Goal: Task Accomplishment & Management: Manage account settings

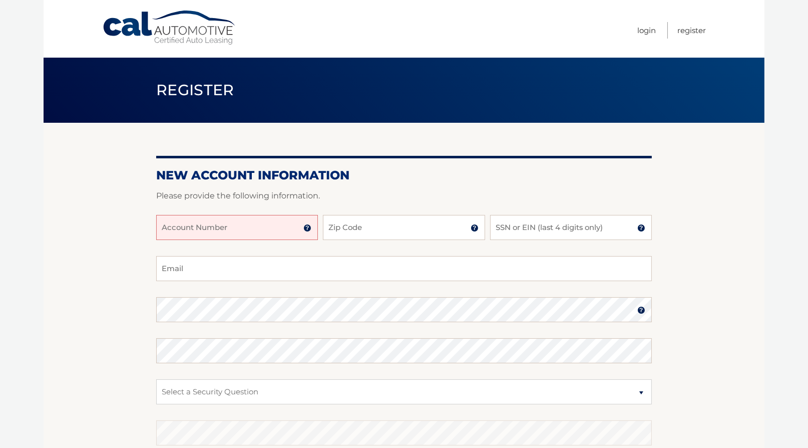
click at [272, 229] on input "Account Number" at bounding box center [237, 227] width 162 height 25
type input "44456024369"
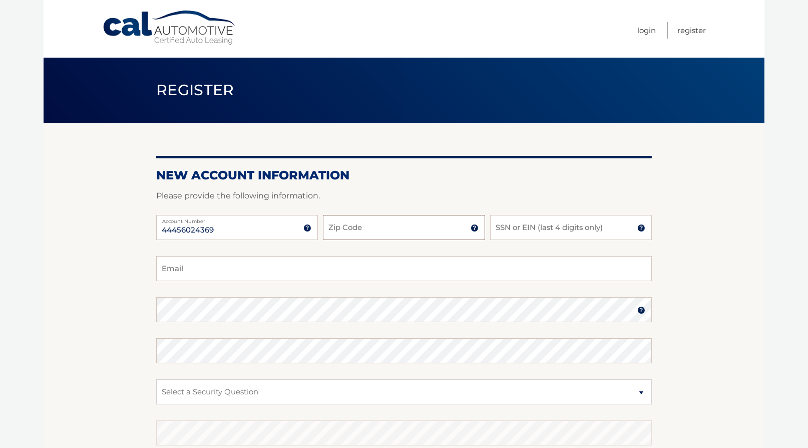
click at [336, 225] on input "Zip Code" at bounding box center [404, 227] width 162 height 25
type input "11566"
click at [505, 233] on input "SSN or EIN (last 4 digits only)" at bounding box center [571, 227] width 162 height 25
type input "0632"
click at [235, 259] on input "Email" at bounding box center [404, 268] width 496 height 25
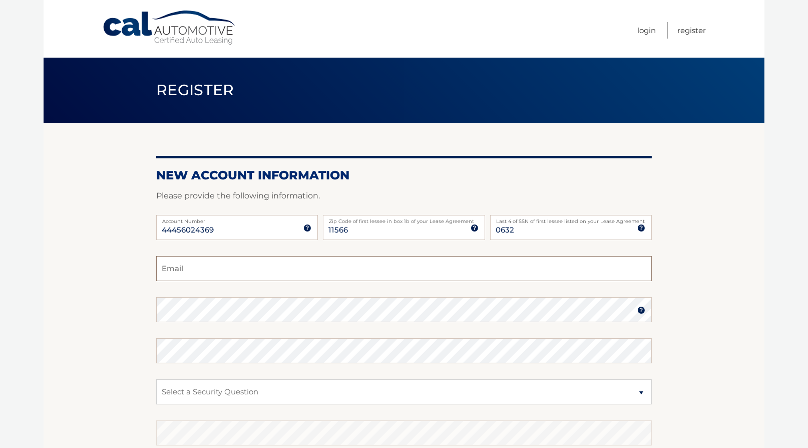
type input "pmcush@aol.com"
click at [638, 310] on img at bounding box center [642, 310] width 8 height 8
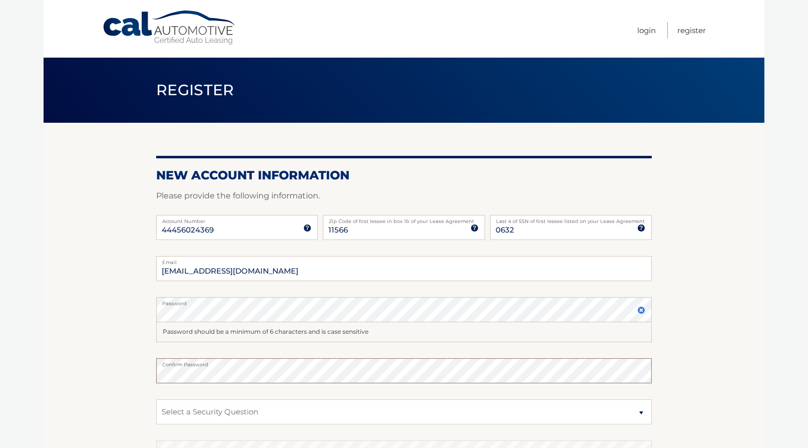
scroll to position [100, 0]
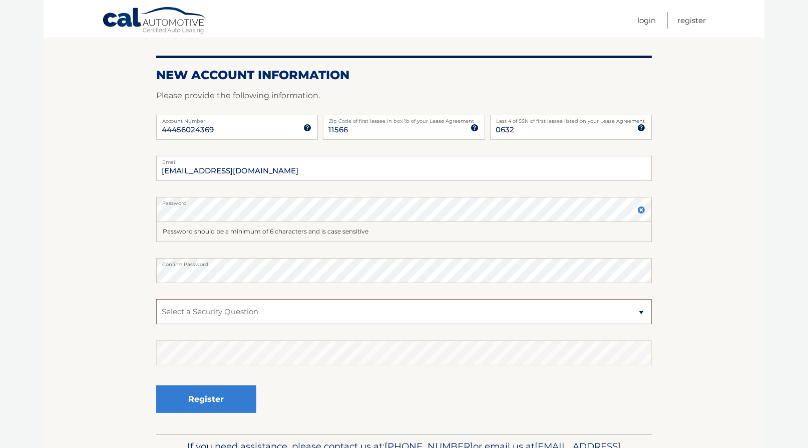
click at [398, 304] on select "Select a Security Question What was the name of your elementary school? What is…" at bounding box center [404, 311] width 496 height 25
select select "3"
click at [156, 299] on select "Select a Security Question What was the name of your elementary school? What is…" at bounding box center [404, 311] width 496 height 25
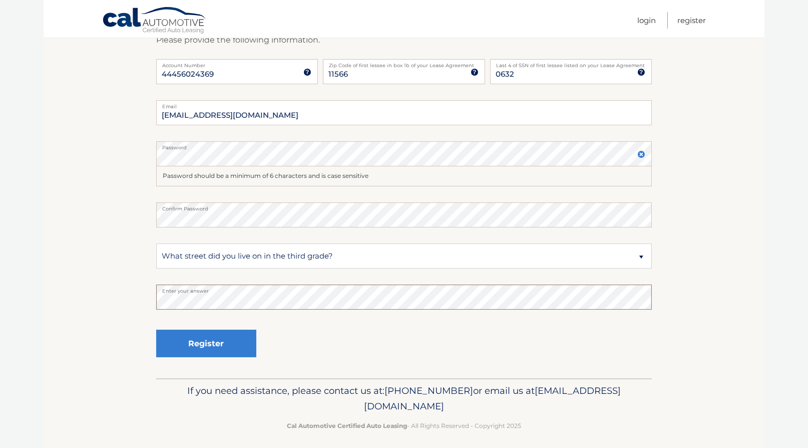
scroll to position [161, 0]
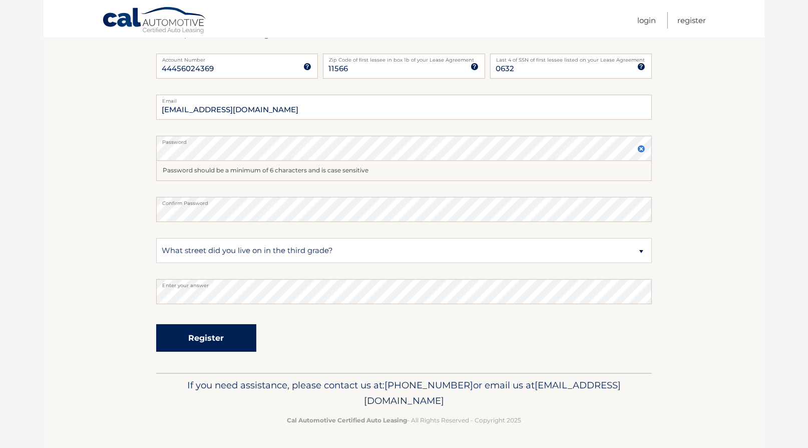
click at [226, 339] on button "Register" at bounding box center [206, 338] width 100 height 28
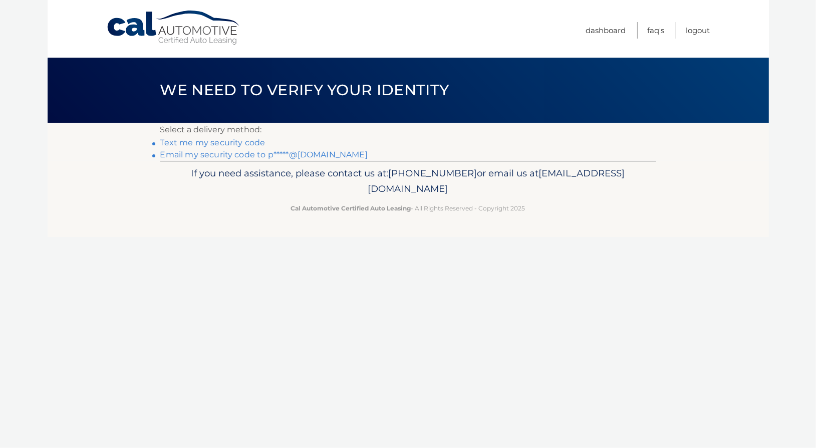
click at [238, 142] on link "Text me my security code" at bounding box center [212, 143] width 105 height 10
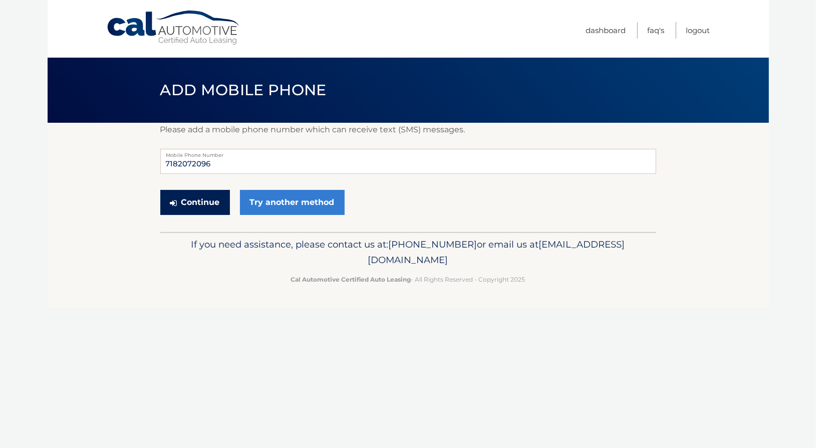
click at [209, 201] on button "Continue" at bounding box center [195, 202] width 70 height 25
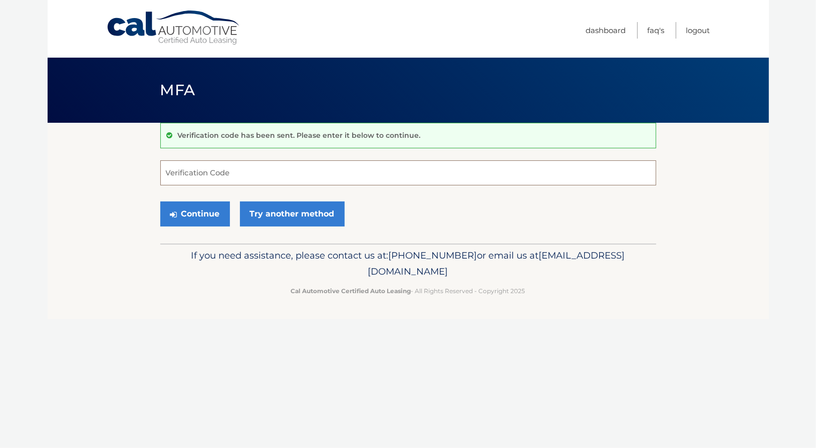
click at [228, 176] on input "Verification Code" at bounding box center [408, 172] width 496 height 25
type input "563633"
click at [209, 204] on button "Continue" at bounding box center [195, 213] width 70 height 25
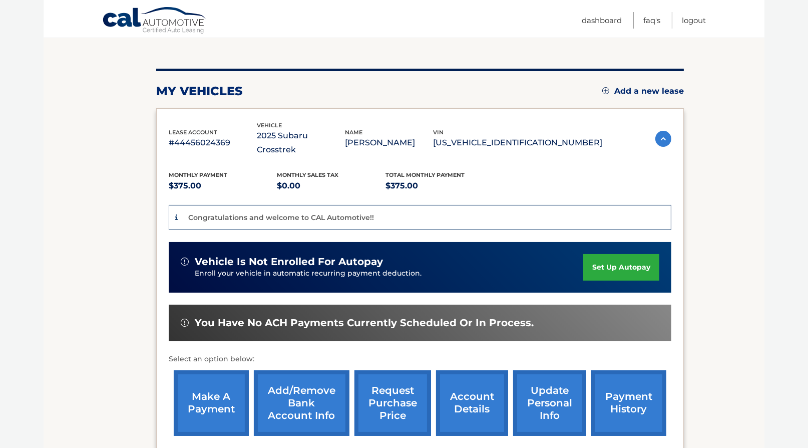
scroll to position [100, 0]
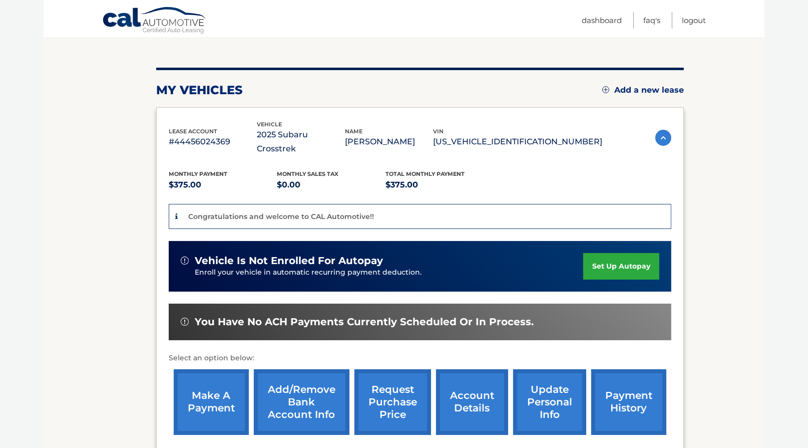
click at [607, 253] on link "set up autopay" at bounding box center [621, 266] width 76 height 27
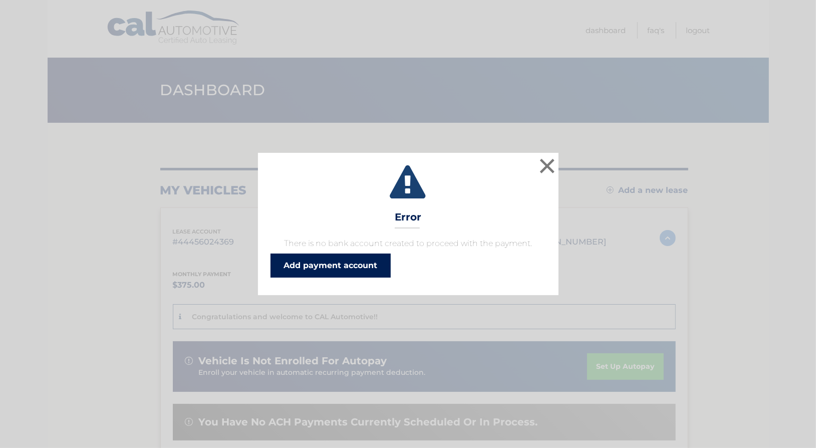
click at [378, 267] on link "Add payment account" at bounding box center [330, 265] width 120 height 24
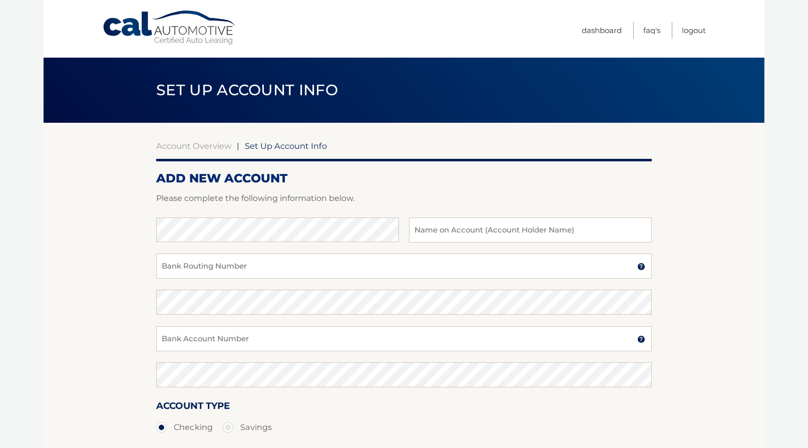
click at [736, 21] on div "Cal Automotive Menu Dashboard FAQ's Logout" at bounding box center [404, 29] width 721 height 58
click at [413, 230] on input "text" at bounding box center [530, 229] width 243 height 25
type input "[PERSON_NAME]"
click at [242, 261] on input "Bank Routing Number" at bounding box center [404, 265] width 496 height 25
type input "021000322"
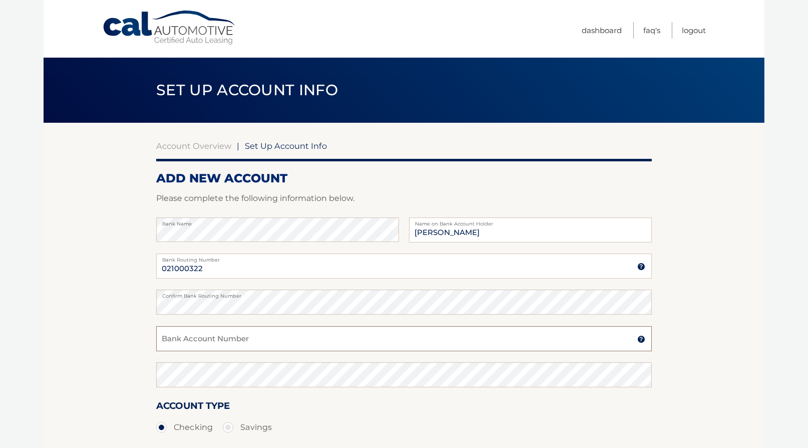
click at [220, 342] on input "Bank Account Number" at bounding box center [404, 338] width 496 height 25
type input "009459542357"
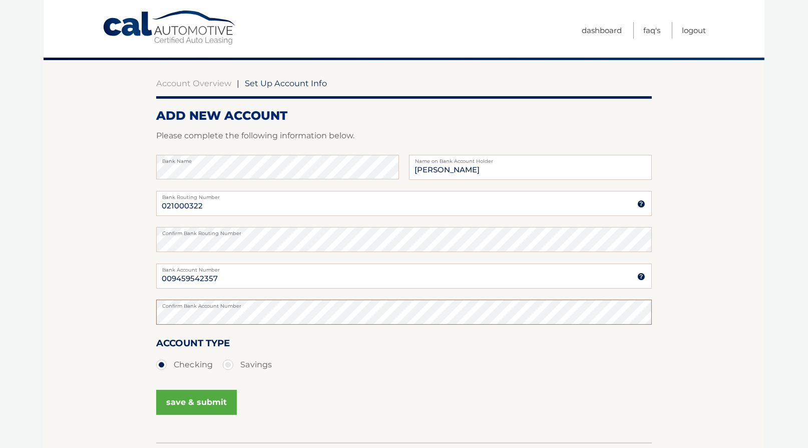
scroll to position [133, 0]
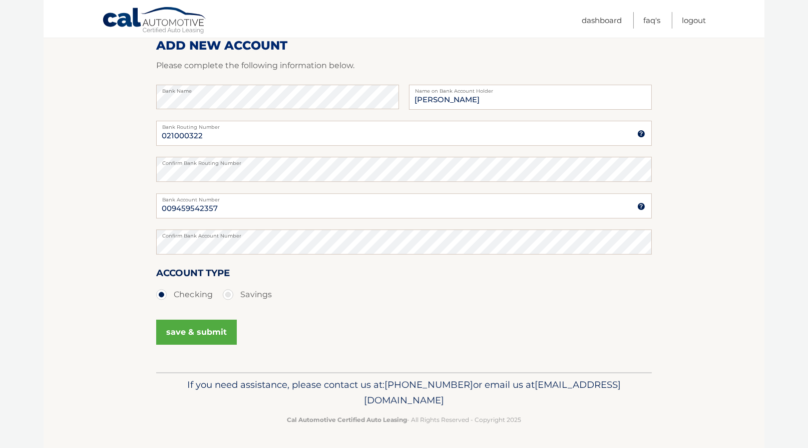
click at [183, 332] on button "save & submit" at bounding box center [196, 332] width 81 height 25
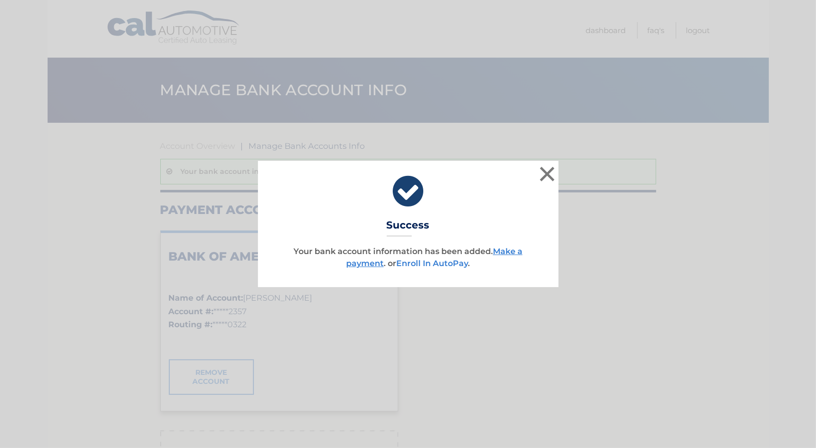
click at [443, 262] on link "Enroll In AutoPay" at bounding box center [432, 263] width 72 height 10
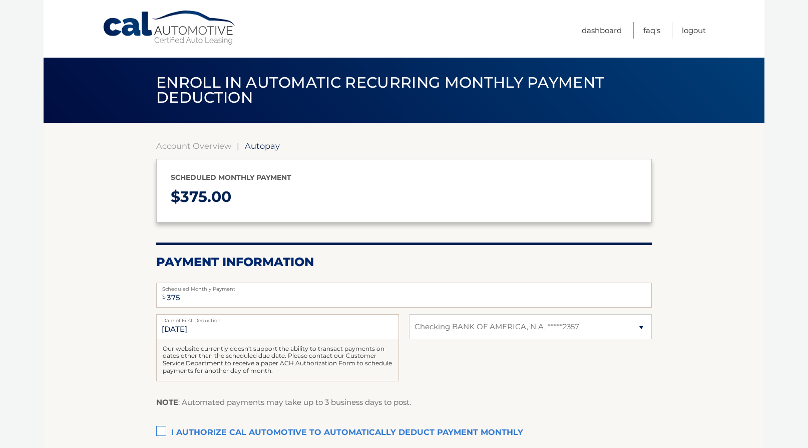
select select "M2MxYjAwYzItNTg2YS00NWIwLWEyNDItZTU0MmE0ZGVhOWFj"
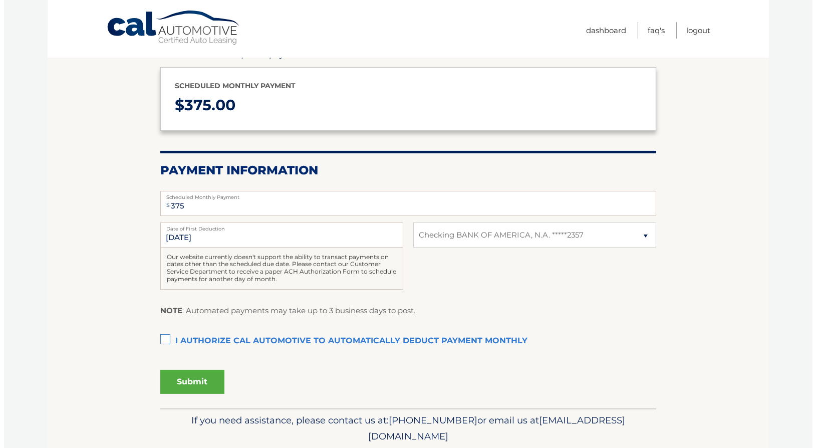
scroll to position [100, 0]
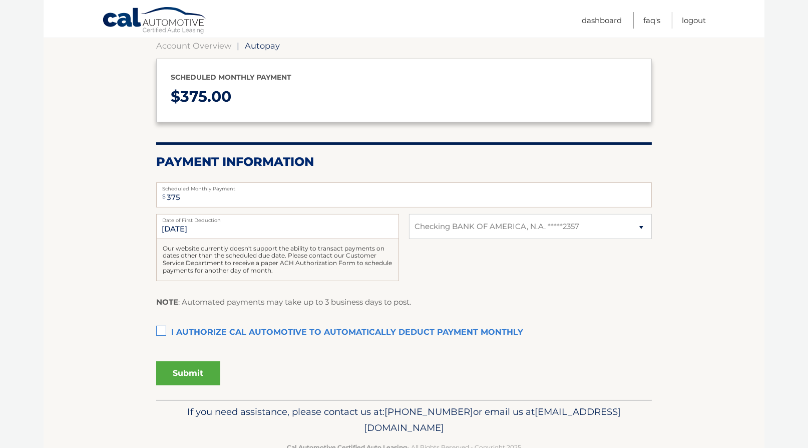
click at [161, 329] on label "I authorize cal automotive to automatically deduct payment monthly This checkbo…" at bounding box center [404, 333] width 496 height 20
click at [0, 0] on input "I authorize cal automotive to automatically deduct payment monthly This checkbo…" at bounding box center [0, 0] width 0 height 0
click at [202, 373] on button "Submit" at bounding box center [188, 373] width 64 height 24
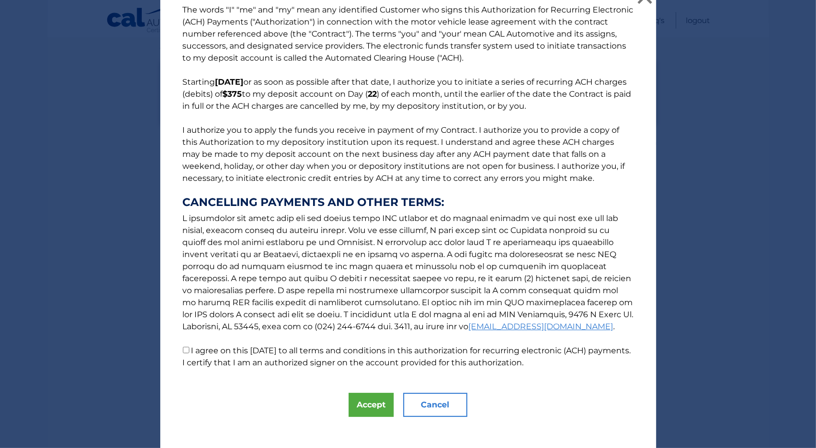
scroll to position [25, 0]
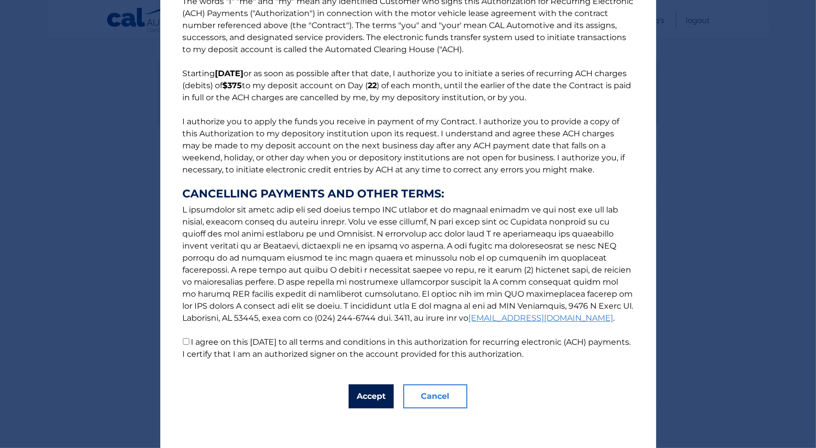
click at [375, 389] on button "Accept" at bounding box center [371, 396] width 45 height 24
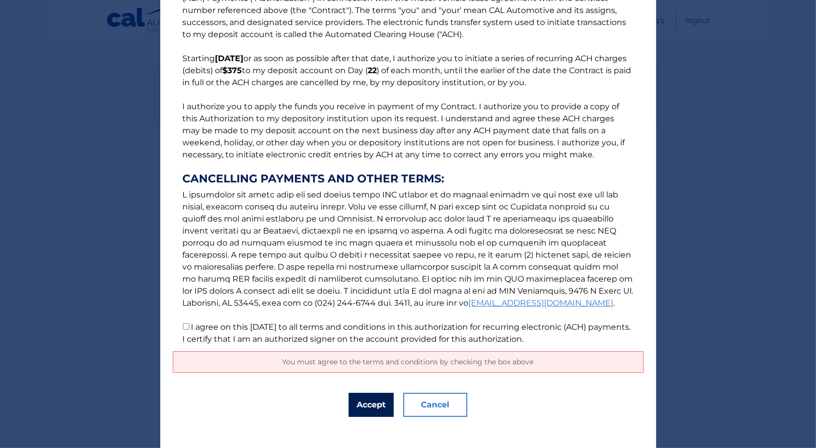
scroll to position [49, 0]
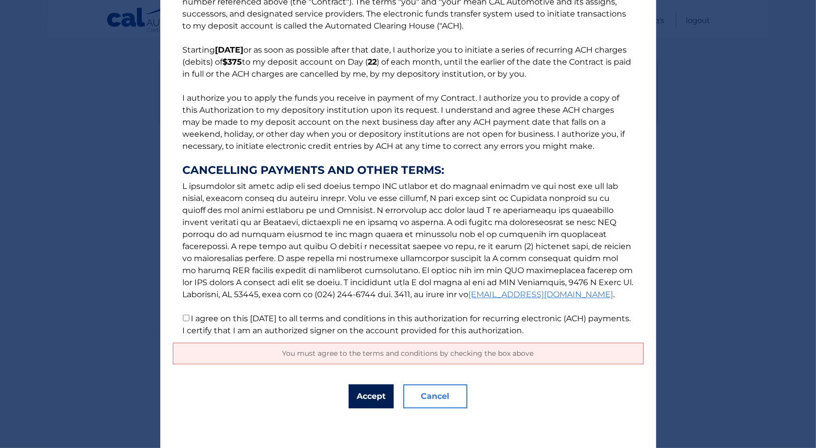
click at [374, 397] on button "Accept" at bounding box center [371, 396] width 45 height 24
click at [371, 393] on button "Accept" at bounding box center [371, 396] width 45 height 24
click at [369, 395] on button "Accept" at bounding box center [371, 396] width 45 height 24
click at [183, 318] on input "I agree on this 10/02/2025 to all terms and conditions in this authorization fo…" at bounding box center [186, 318] width 7 height 7
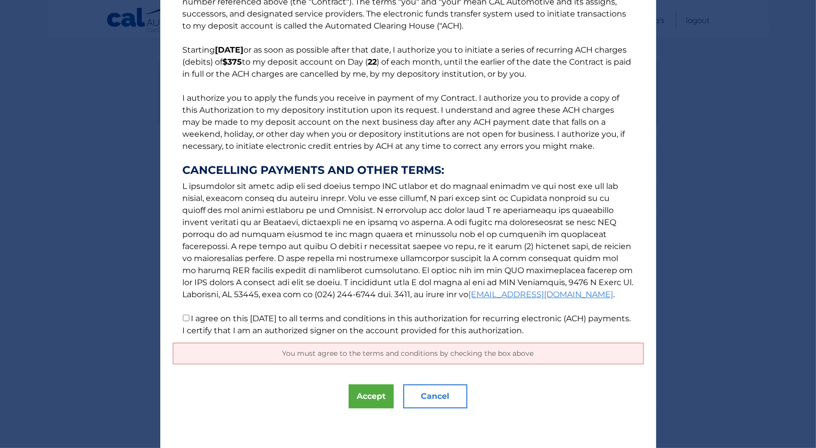
checkbox input "true"
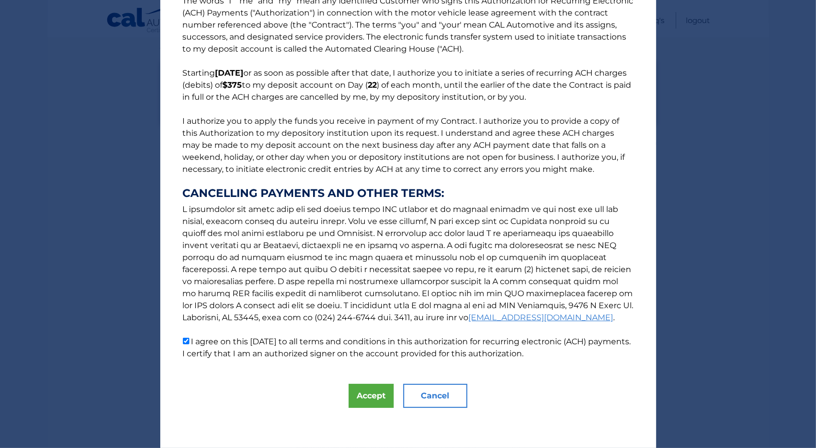
scroll to position [25, 0]
click at [354, 401] on button "Accept" at bounding box center [371, 396] width 45 height 24
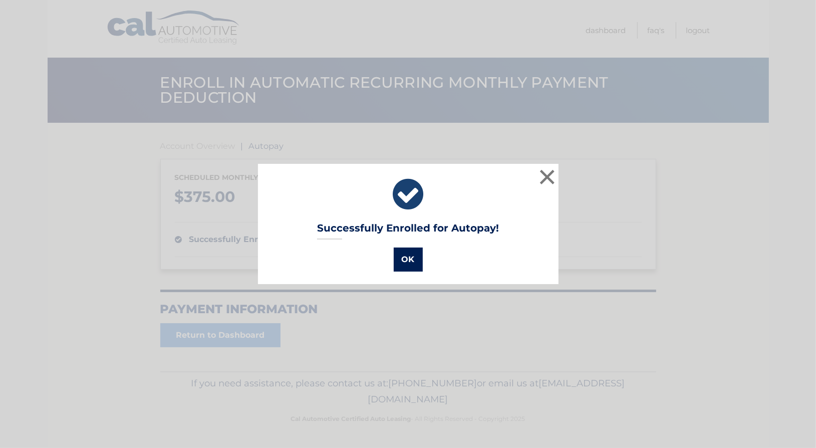
click at [410, 262] on button "OK" at bounding box center [408, 259] width 29 height 24
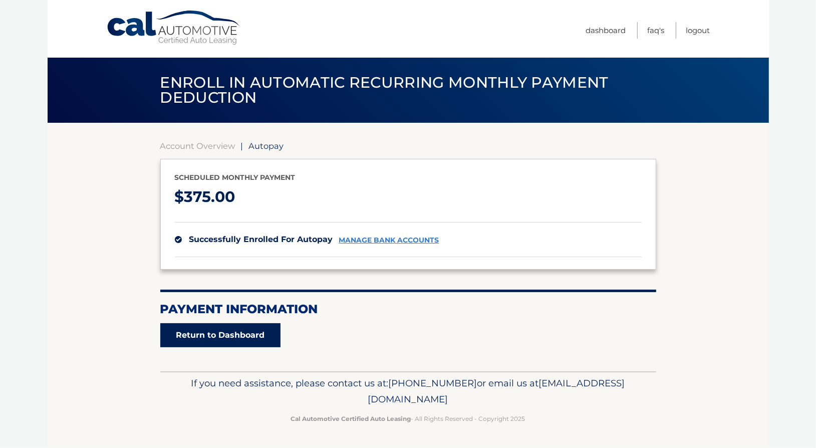
click at [266, 333] on link "Return to Dashboard" at bounding box center [220, 335] width 120 height 24
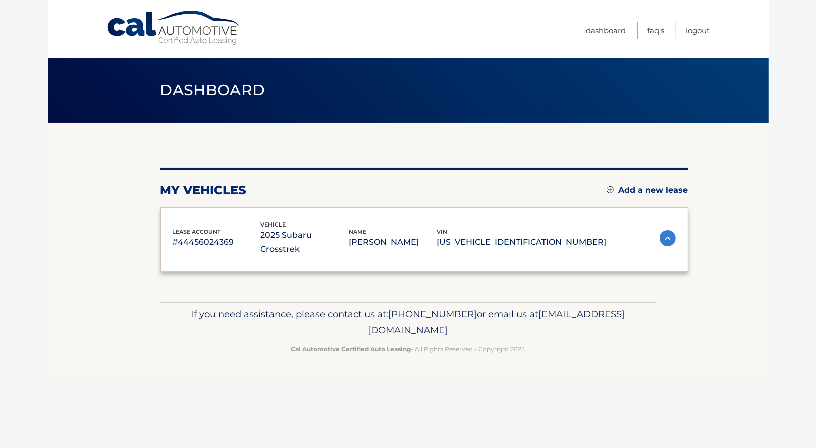
click at [258, 332] on div "If you need assistance, please contact us at: [PHONE_NUMBER] or email us at [EM…" at bounding box center [408, 329] width 496 height 56
